Goal: Use online tool/utility: Utilize a website feature to perform a specific function

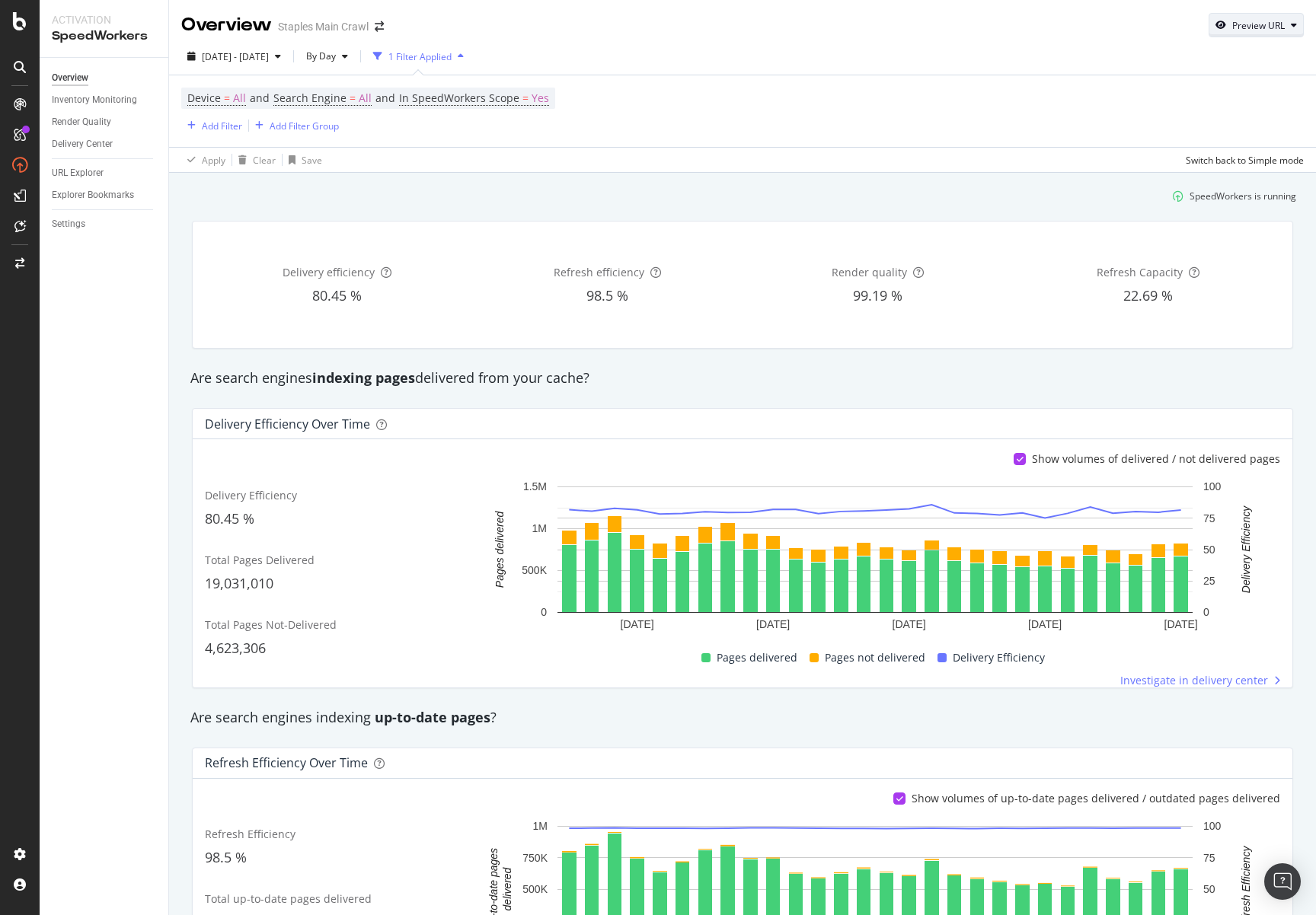
click at [1232, 27] on div "Preview URL" at bounding box center [1258, 26] width 52 height 13
click at [1226, 93] on input "url" at bounding box center [1198, 96] width 166 height 27
paste input "[URL][DOMAIN_NAME]"
type input "[URL][DOMAIN_NAME]"
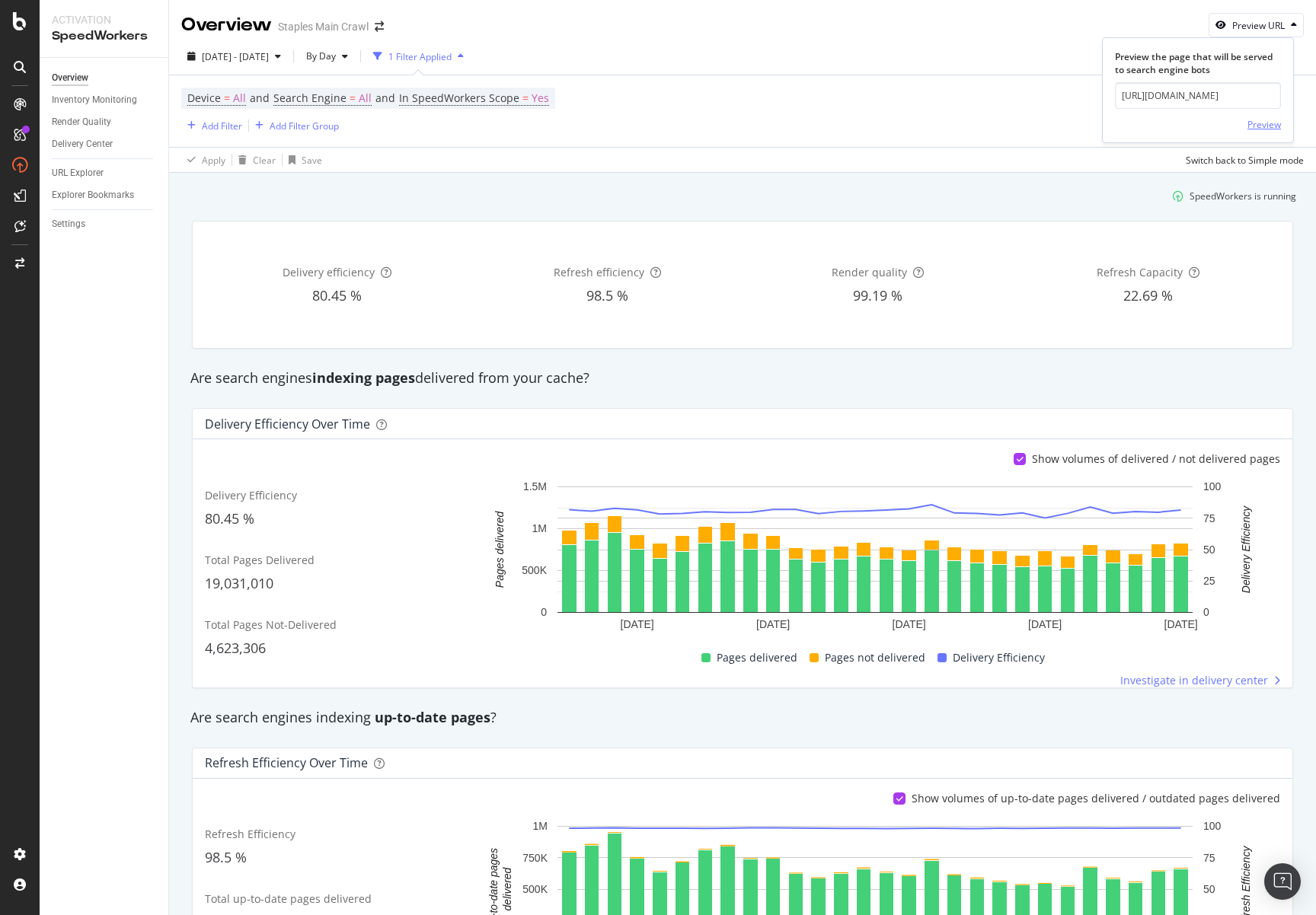
click at [1260, 120] on div "Preview" at bounding box center [1264, 125] width 33 height 13
